Goal: Task Accomplishment & Management: Manage account settings

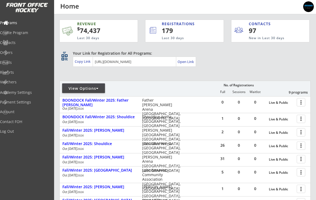
click at [85, 87] on div "View Options" at bounding box center [83, 88] width 43 height 5
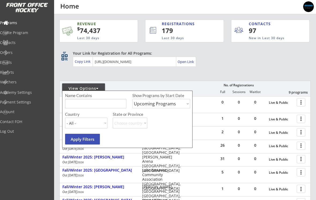
click at [140, 104] on select "Upcoming Programs Past Programs Specific Date Range" at bounding box center [161, 103] width 58 height 9
select select ""Past Programs""
click at [74, 106] on input "input" at bounding box center [95, 103] width 61 height 9
type input "Shouldice"
click at [82, 140] on button "Apply Filters" at bounding box center [82, 139] width 35 height 11
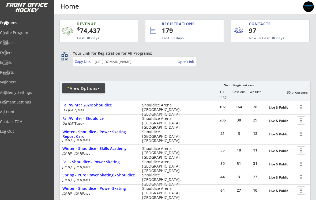
click at [303, 105] on div at bounding box center [301, 106] width 9 height 9
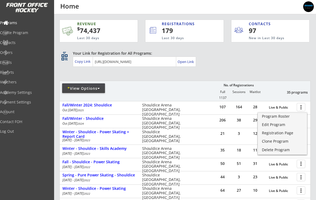
click at [287, 117] on div "Program Roster" at bounding box center [282, 116] width 41 height 4
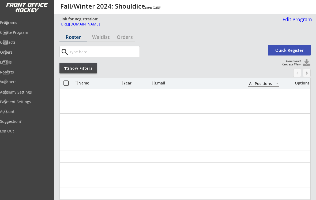
select select ""All Positions""
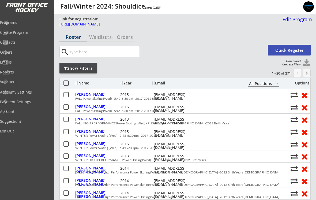
click at [47, 96] on div "Academy Settings" at bounding box center [25, 92] width 51 height 9
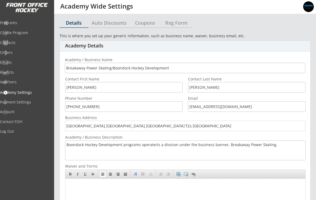
select select ""CAD""
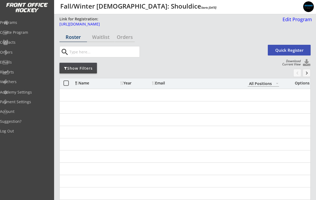
select select ""All Positions""
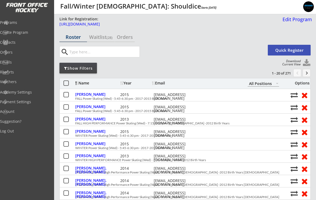
click at [305, 65] on button at bounding box center [307, 63] width 8 height 8
select select ""Player Info""
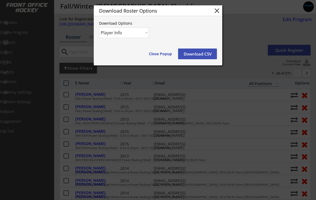
click at [207, 56] on button "Download CSV" at bounding box center [197, 53] width 39 height 11
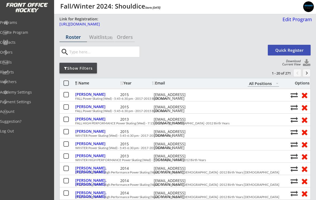
select select ""All Positions""
